Goal: Information Seeking & Learning: Learn about a topic

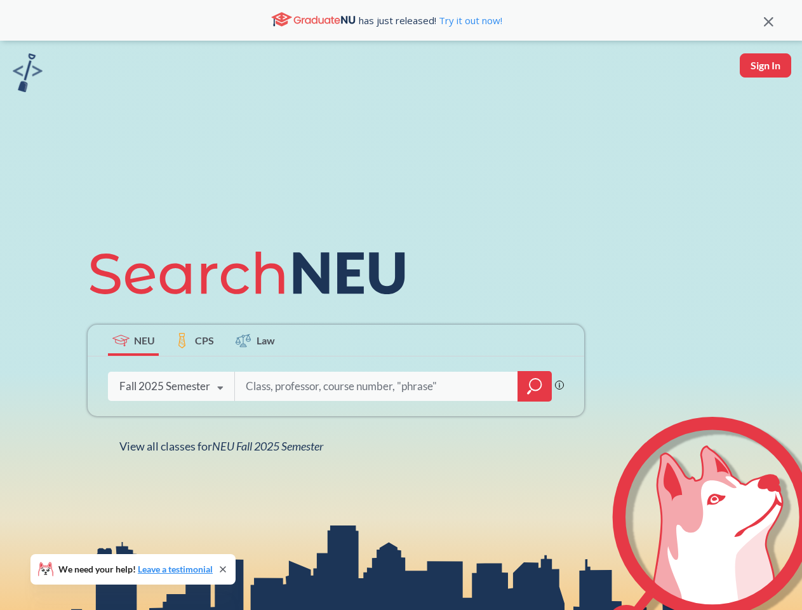
click at [401, 305] on icon at bounding box center [253, 272] width 331 height 71
click at [768, 20] on icon at bounding box center [769, 22] width 10 height 10
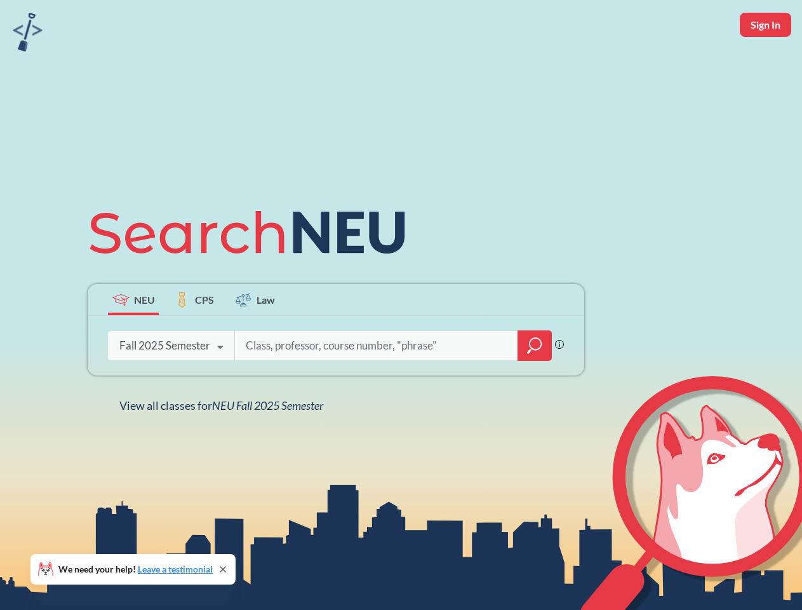
click at [765, 65] on div "NEU CPS Law Phrase search guarantees the exact search appears in the results. E…" at bounding box center [401, 305] width 802 height 610
click at [133, 340] on div "Fall 2025 Semester" at bounding box center [164, 345] width 91 height 14
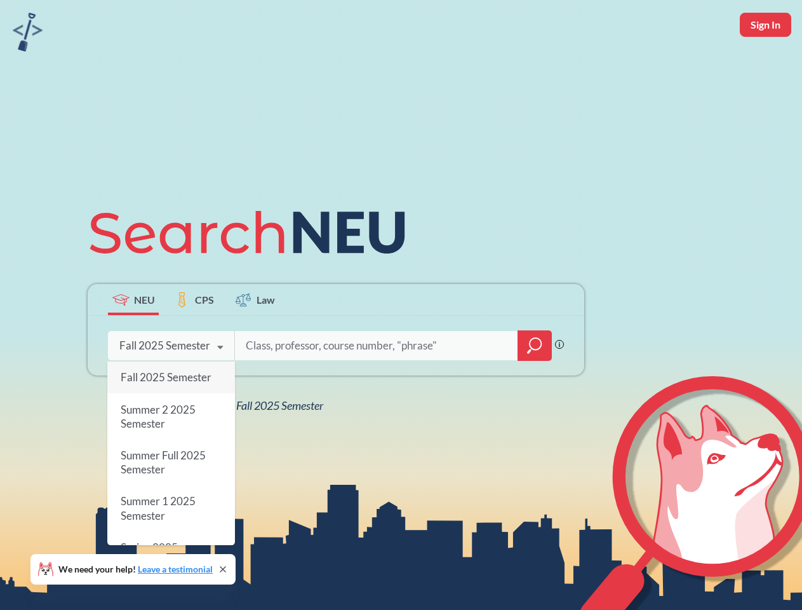
click at [194, 340] on div "Fall 2025 Semester" at bounding box center [164, 345] width 91 height 14
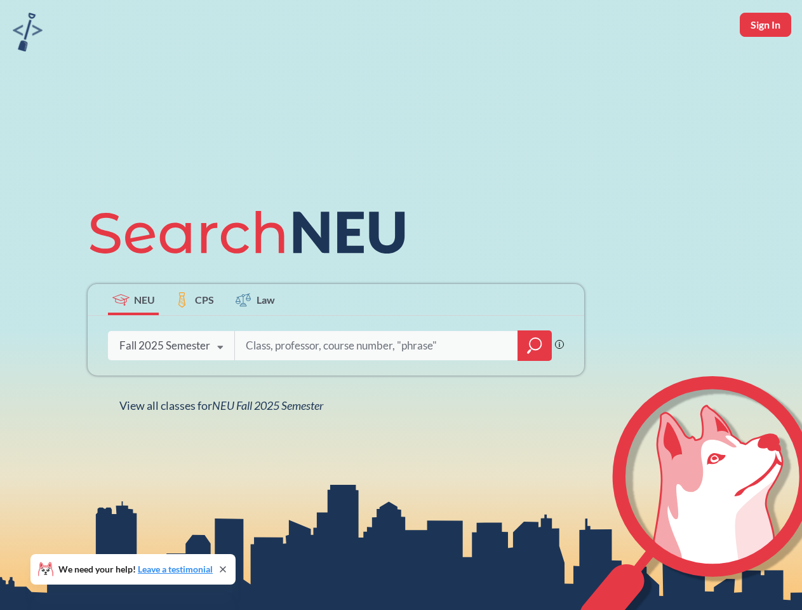
click at [255, 340] on input "search" at bounding box center [376, 345] width 264 height 27
click at [535, 386] on div "NEU CPS Law Phrase search guarantees the exact search appears in the results. E…" at bounding box center [336, 305] width 512 height 216
click at [171, 386] on div "NEU CPS Law Phrase search guarantees the exact search appears in the results. E…" at bounding box center [336, 305] width 512 height 216
click at [220, 388] on div "NEU CPS Law Phrase search guarantees the exact search appears in the results. E…" at bounding box center [336, 305] width 512 height 216
click at [224, 446] on div "NEU CPS Law Phrase search guarantees the exact search appears in the results. E…" at bounding box center [401, 305] width 802 height 610
